Goal: Task Accomplishment & Management: Manage account settings

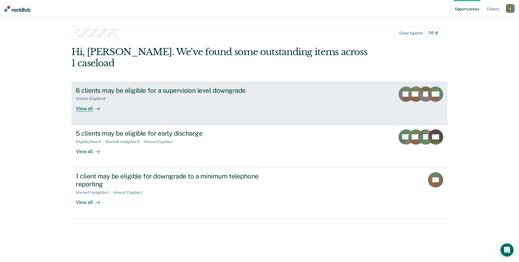
click at [82, 101] on div "View all" at bounding box center [91, 106] width 31 height 11
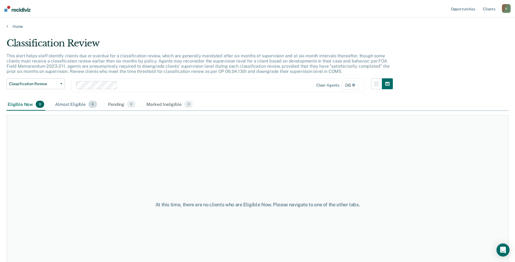
click at [73, 103] on div "Almost Eligible 6" at bounding box center [76, 104] width 44 height 12
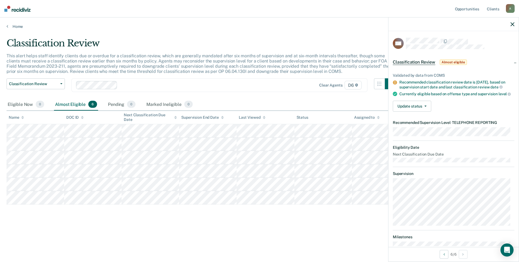
click at [512, 23] on icon "button" at bounding box center [513, 24] width 4 height 4
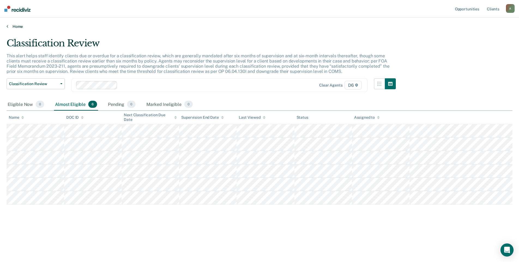
click at [17, 25] on link "Home" at bounding box center [260, 26] width 506 height 5
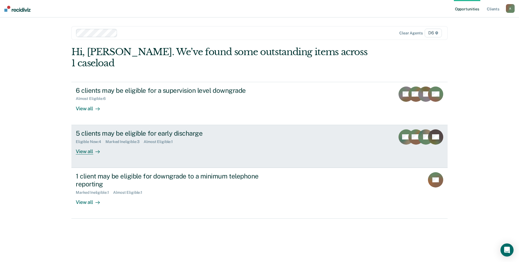
click at [81, 144] on div "View all" at bounding box center [91, 149] width 31 height 11
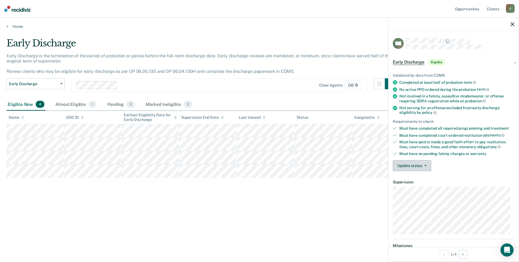
click at [421, 166] on button "Update status" at bounding box center [412, 165] width 38 height 11
click at [425, 189] on button "Mark Ineligible" at bounding box center [419, 187] width 53 height 9
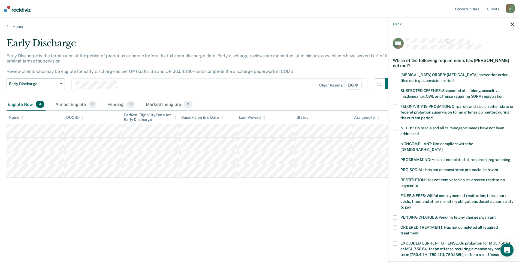
click at [396, 142] on span at bounding box center [395, 144] width 4 height 4
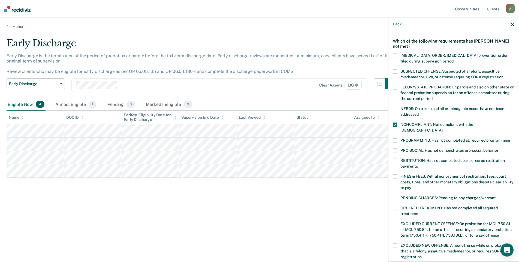
scroll to position [55, 0]
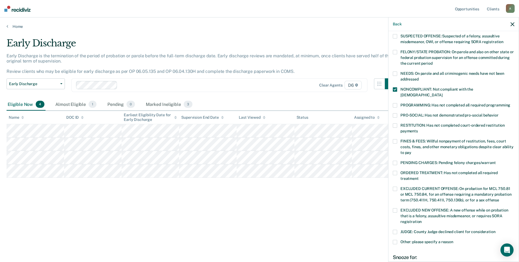
click at [397, 240] on span at bounding box center [395, 242] width 4 height 4
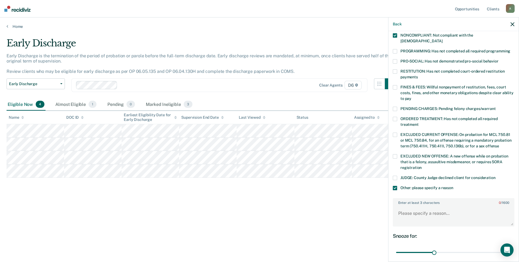
scroll to position [109, 0]
click at [411, 212] on textarea "Enter at least 3 characters 0 / 1600" at bounding box center [453, 215] width 121 height 20
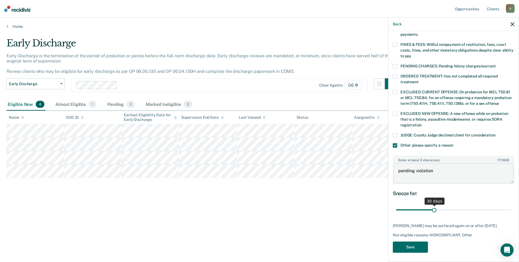
scroll to position [151, 0]
type textarea "pending violation"
drag, startPoint x: 432, startPoint y: 202, endPoint x: 445, endPoint y: 202, distance: 13.1
type input "40"
click at [445, 205] on input "range" at bounding box center [453, 210] width 115 height 10
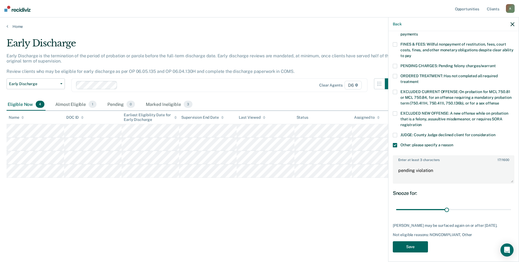
click at [411, 245] on button "Save" at bounding box center [410, 246] width 35 height 11
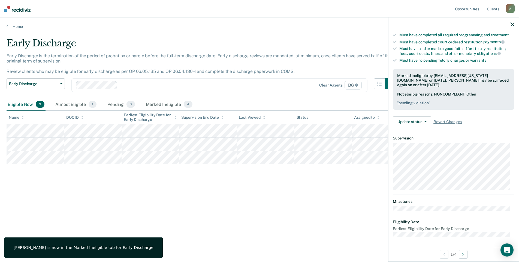
scroll to position [55, 0]
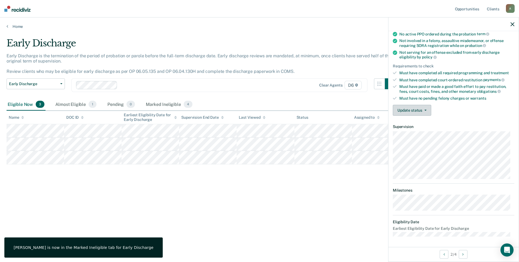
click at [411, 109] on button "Update status" at bounding box center [412, 110] width 38 height 11
click at [416, 133] on button "Mark Ineligible" at bounding box center [419, 132] width 53 height 9
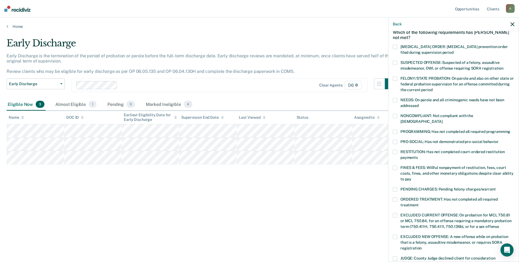
scroll to position [83, 0]
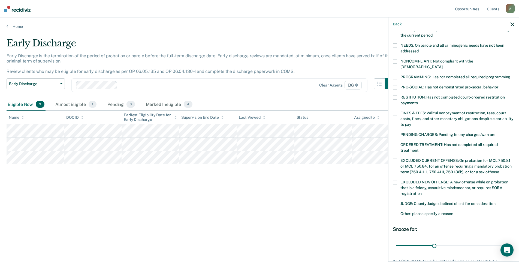
click at [397, 212] on span at bounding box center [395, 214] width 4 height 4
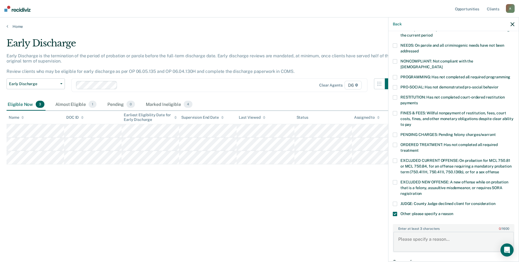
click at [418, 234] on textarea "Enter at least 3 characters 0 / 1600" at bounding box center [453, 241] width 121 height 20
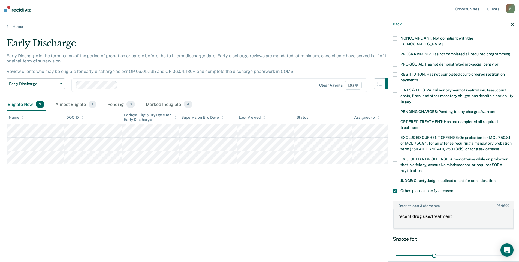
scroll to position [137, 0]
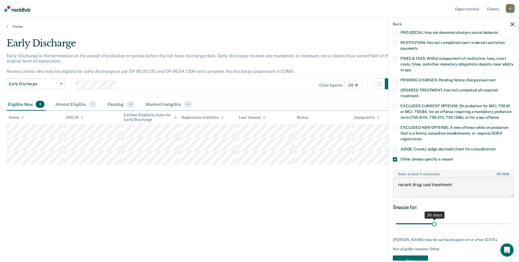
type textarea "recent drug use/treatment"
drag, startPoint x: 432, startPoint y: 217, endPoint x: 469, endPoint y: 218, distance: 36.8
type input "60"
click at [469, 219] on input "range" at bounding box center [453, 224] width 115 height 10
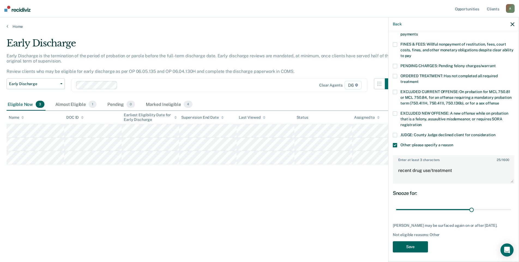
click at [415, 245] on button "Save" at bounding box center [410, 246] width 35 height 11
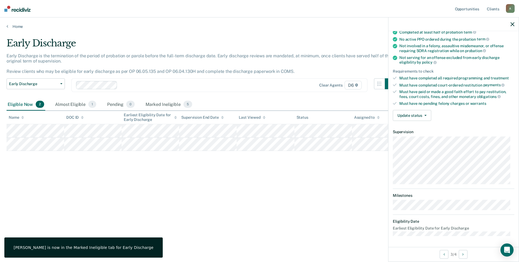
scroll to position [50, 0]
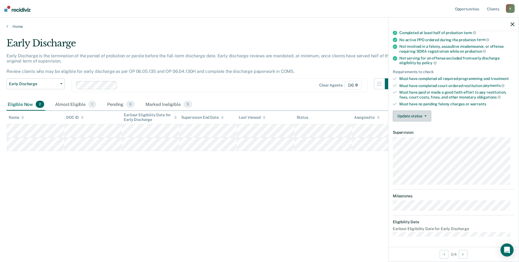
click at [406, 118] on button "Update status" at bounding box center [412, 115] width 38 height 11
click at [409, 137] on button "Mark Ineligible" at bounding box center [419, 137] width 53 height 9
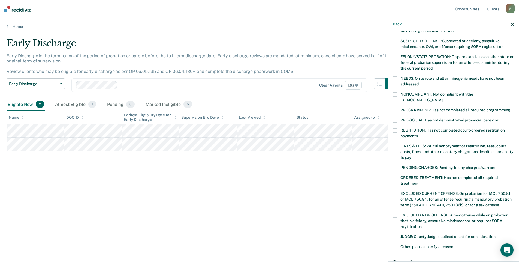
scroll to position [77, 0]
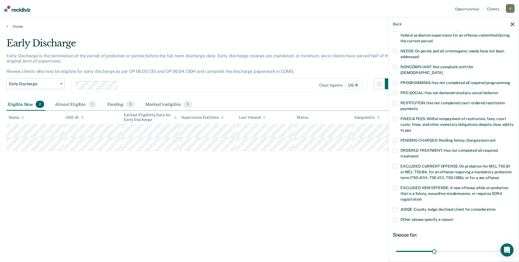
click at [396, 217] on span at bounding box center [395, 219] width 4 height 4
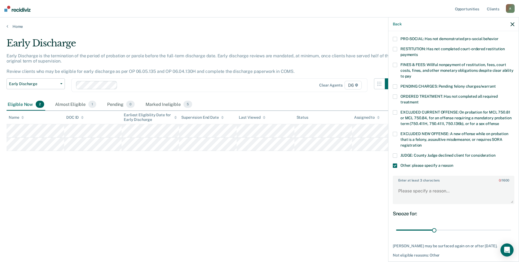
scroll to position [131, 0]
click at [418, 188] on textarea "Enter at least 3 characters 0 / 1600" at bounding box center [453, 193] width 121 height 20
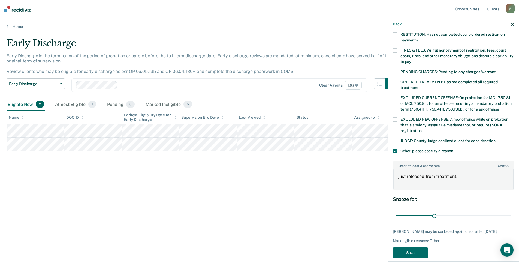
scroll to position [151, 0]
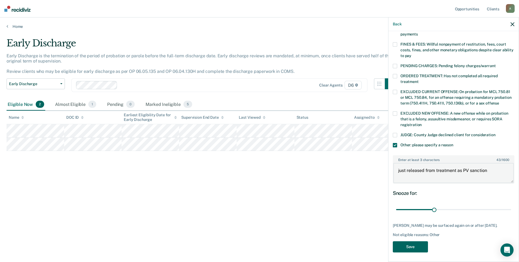
type textarea "just released from treatment as PV sanction"
drag, startPoint x: 422, startPoint y: 245, endPoint x: 420, endPoint y: 242, distance: 3.3
click at [422, 245] on button "Save" at bounding box center [410, 246] width 35 height 11
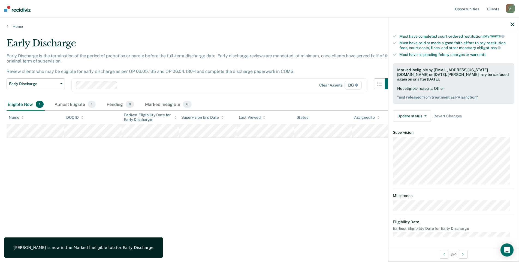
scroll to position [44, 0]
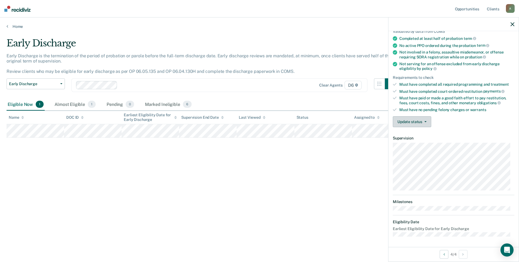
click at [412, 121] on button "Update status" at bounding box center [412, 121] width 38 height 11
click at [430, 143] on button "Mark Ineligible" at bounding box center [419, 143] width 53 height 9
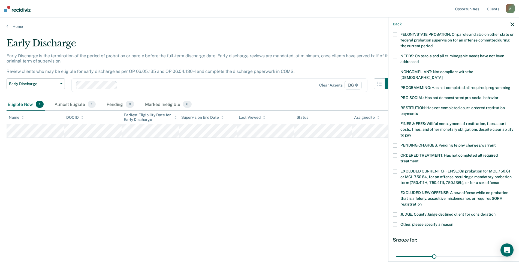
scroll to position [98, 0]
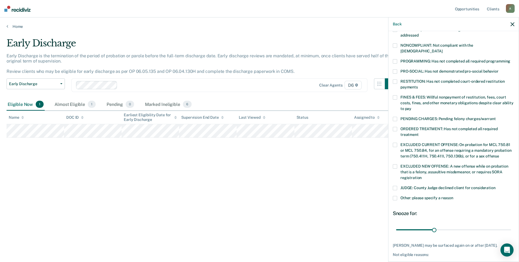
click at [394, 196] on span at bounding box center [395, 198] width 4 height 4
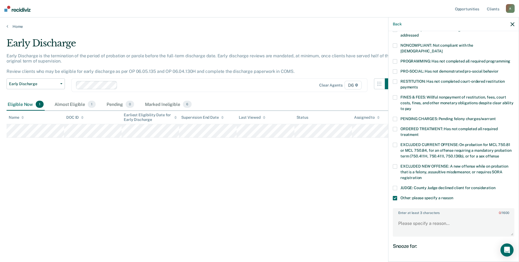
click at [395, 186] on span at bounding box center [395, 188] width 4 height 4
click at [427, 218] on textarea "Enter at least 3 characters 0 / 1600" at bounding box center [453, 226] width 121 height 20
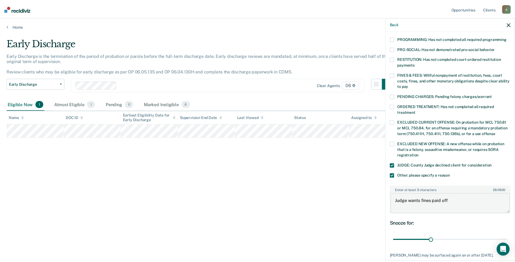
scroll to position [151, 0]
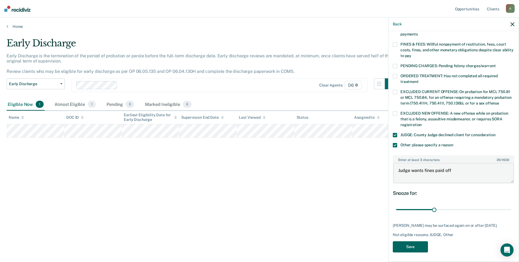
type textarea "Judge wants fines paid off"
click at [421, 246] on button "Save" at bounding box center [410, 246] width 35 height 11
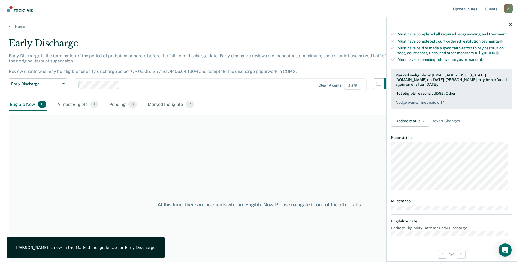
scroll to position [93, 0]
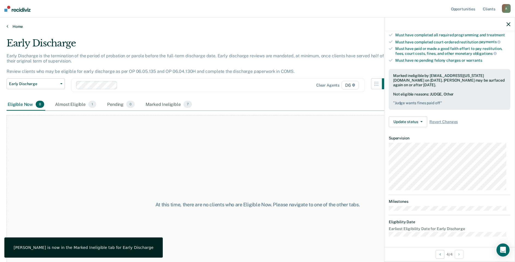
click at [14, 25] on link "Home" at bounding box center [258, 26] width 502 height 5
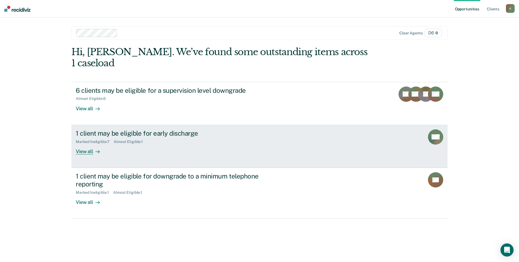
click at [102, 146] on link "1 client may be eligible for early discharge Marked Ineligible : 7 Almost Eligi…" at bounding box center [259, 146] width 376 height 43
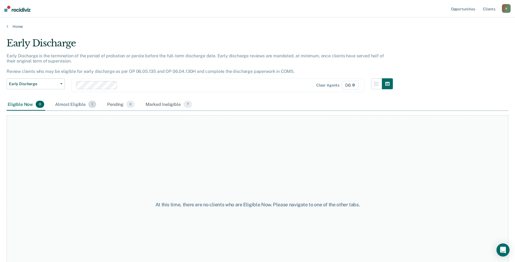
click at [82, 104] on div "Almost Eligible 1" at bounding box center [75, 104] width 43 height 12
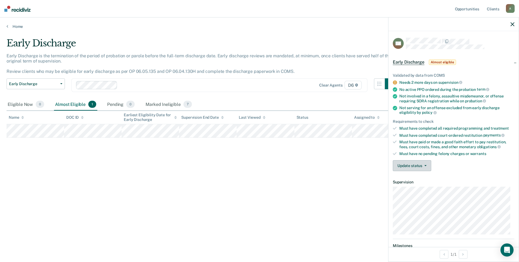
click at [417, 167] on button "Update status" at bounding box center [412, 165] width 38 height 11
click at [414, 188] on button "Mark Ineligible" at bounding box center [419, 187] width 53 height 9
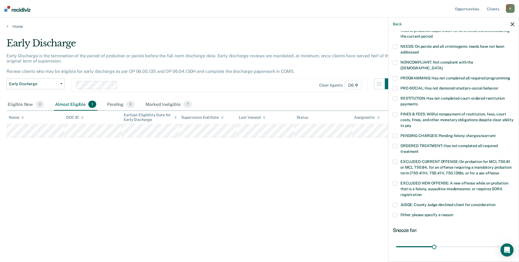
scroll to position [82, 0]
click at [395, 212] on span at bounding box center [395, 214] width 4 height 4
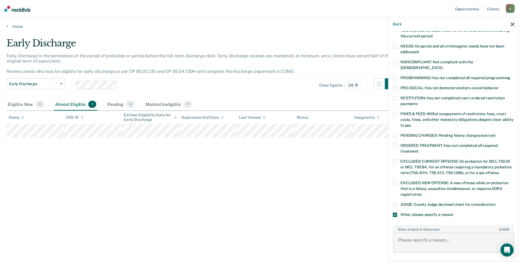
click at [414, 232] on textarea "Enter at least 3 characters 0 / 1600" at bounding box center [453, 242] width 121 height 20
type textarea "only sentenced to 6 months non reporting, judge wants all 6"
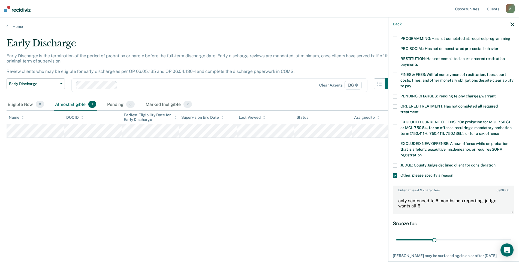
scroll to position [133, 0]
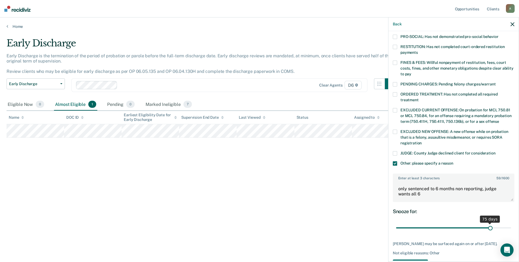
drag, startPoint x: 433, startPoint y: 221, endPoint x: 487, endPoint y: 221, distance: 54.0
click at [487, 223] on input "range" at bounding box center [453, 228] width 115 height 10
drag, startPoint x: 487, startPoint y: 222, endPoint x: 475, endPoint y: 221, distance: 12.0
type input "65"
click at [475, 223] on input "range" at bounding box center [453, 228] width 115 height 10
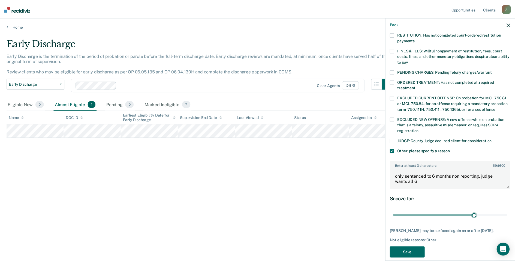
scroll to position [151, 0]
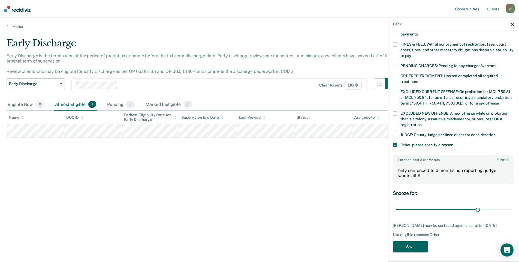
click at [416, 244] on button "Save" at bounding box center [410, 246] width 35 height 11
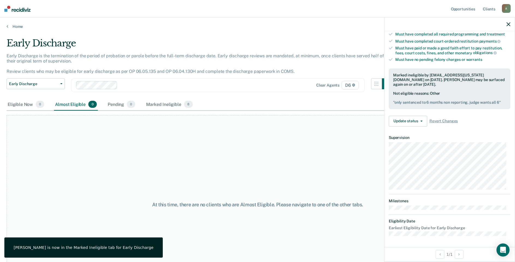
scroll to position [93, 0]
click at [17, 26] on link "Home" at bounding box center [258, 26] width 502 height 5
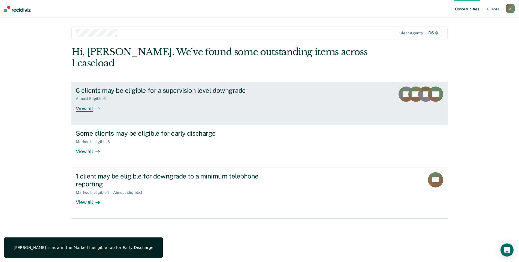
click at [145, 100] on div "6 clients may be eligible for a supervision level downgrade Almost Eligible : 6…" at bounding box center [178, 98] width 204 height 25
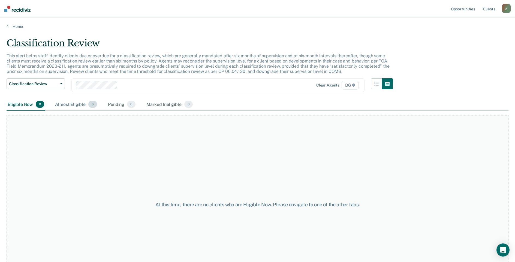
click at [74, 104] on div "Almost Eligible 6" at bounding box center [76, 104] width 44 height 12
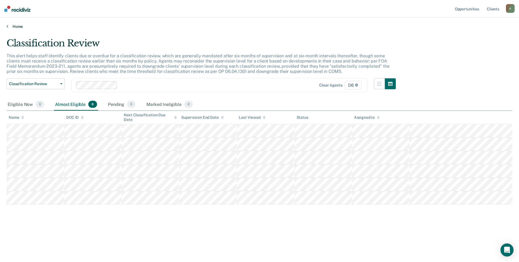
click at [19, 26] on link "Home" at bounding box center [260, 26] width 506 height 5
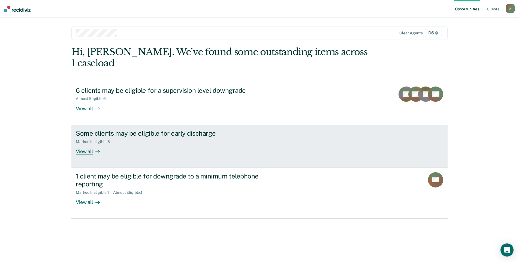
click at [128, 140] on div "Some clients may be eligible for early discharge Marked Ineligible : 8 View all" at bounding box center [178, 141] width 204 height 25
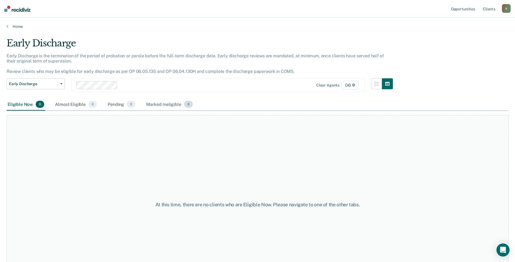
click at [171, 102] on div "Marked Ineligible 8" at bounding box center [169, 104] width 49 height 12
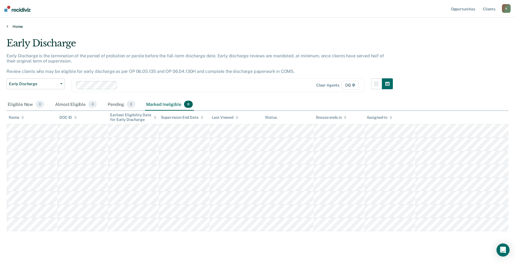
click at [17, 24] on link "Home" at bounding box center [258, 26] width 502 height 5
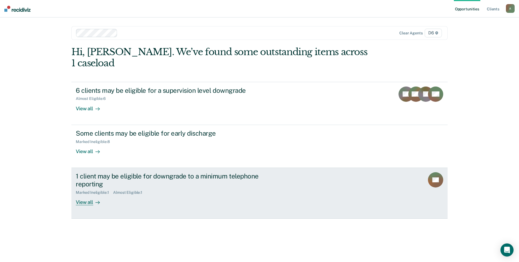
click at [104, 194] on div "View all" at bounding box center [91, 199] width 31 height 11
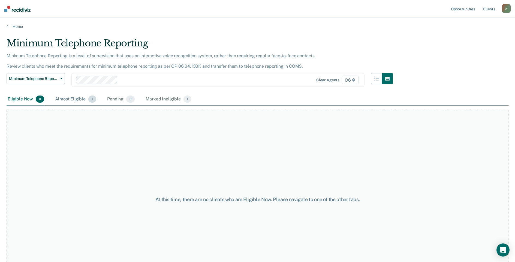
click at [74, 99] on div "Almost Eligible 1" at bounding box center [75, 99] width 43 height 12
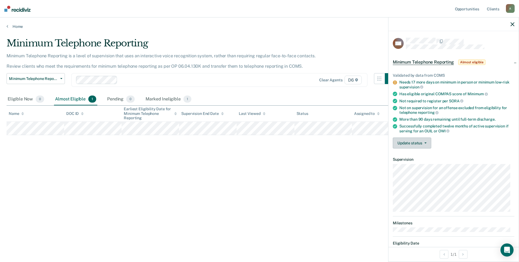
click at [423, 140] on button "Update status" at bounding box center [412, 142] width 38 height 11
click at [418, 161] on button "Mark Ineligible" at bounding box center [419, 164] width 53 height 9
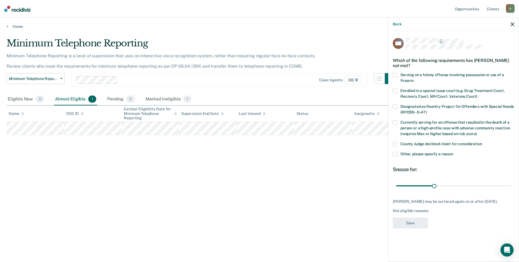
click at [393, 143] on span at bounding box center [395, 144] width 4 height 4
click at [411, 221] on button "Save" at bounding box center [410, 222] width 35 height 11
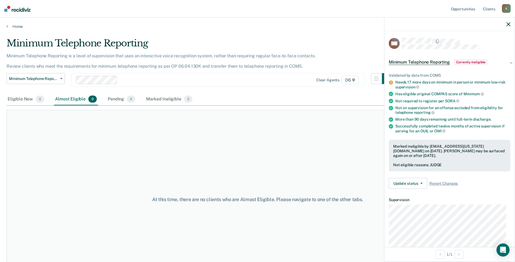
click at [508, 24] on icon "button" at bounding box center [509, 24] width 4 height 4
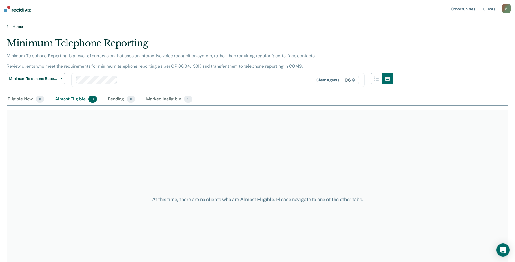
click at [20, 25] on link "Home" at bounding box center [258, 26] width 502 height 5
